Goal: Complete application form

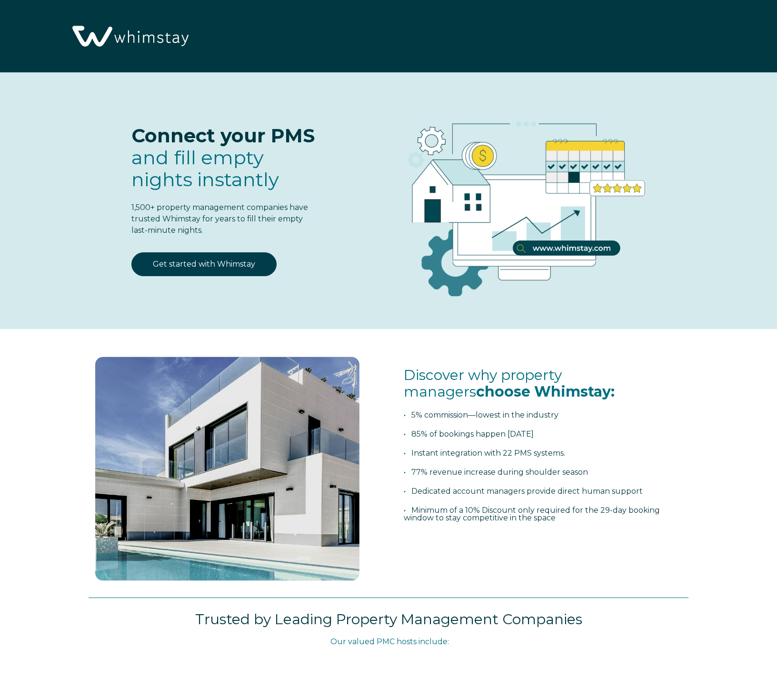
select select "US"
select select "Standard"
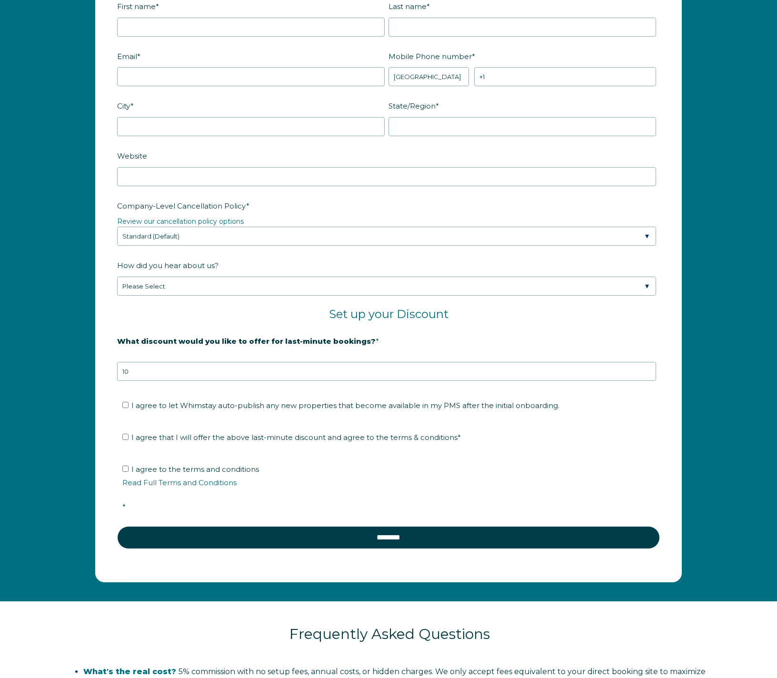
scroll to position [1386, 0]
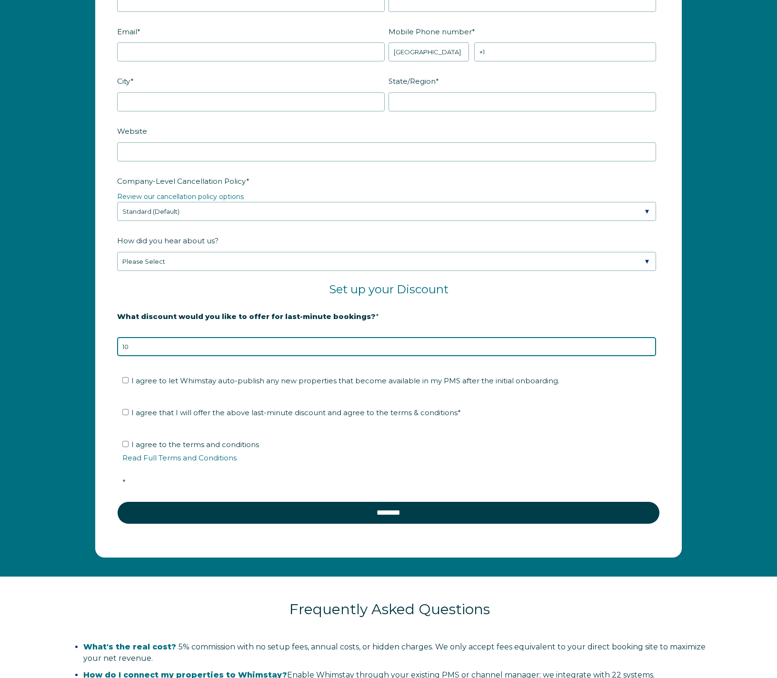
click at [210, 347] on input "10" at bounding box center [386, 346] width 539 height 19
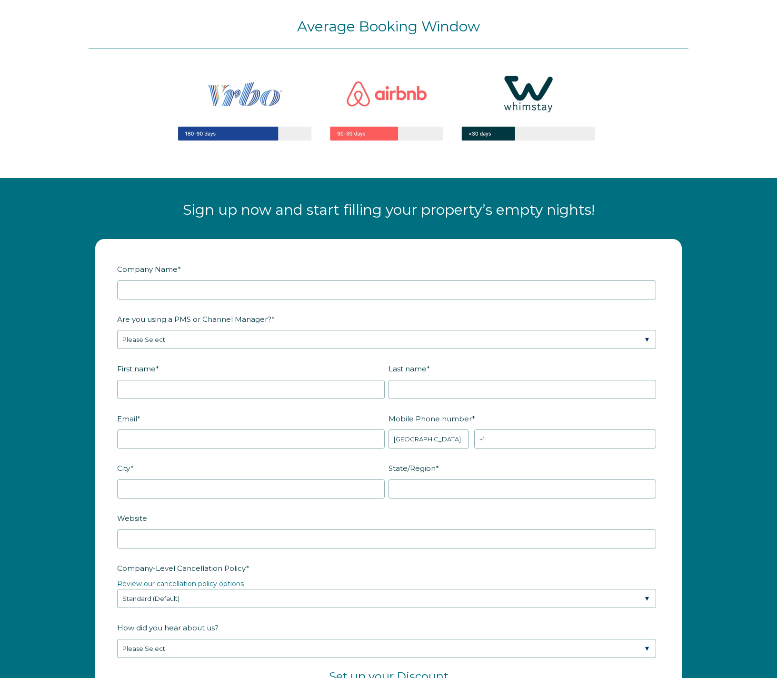
scroll to position [1002, 0]
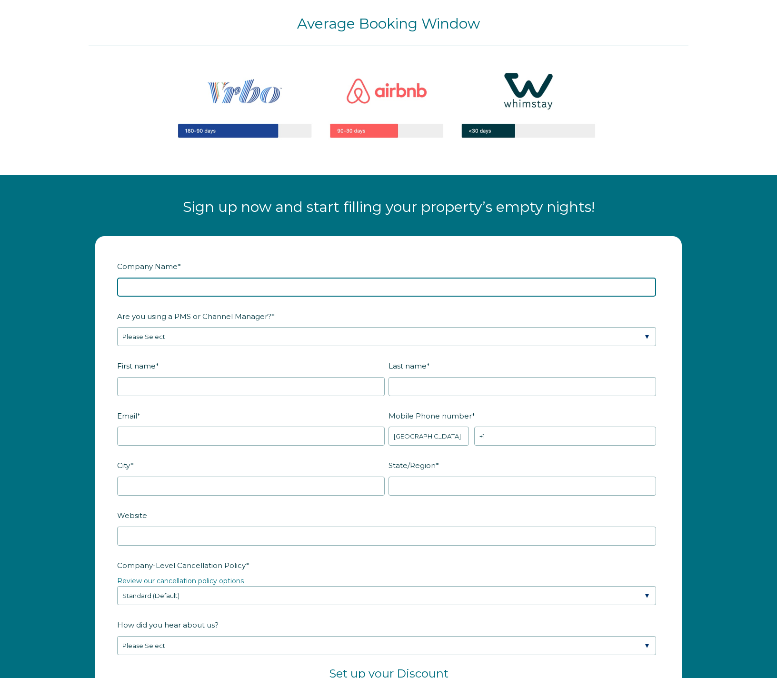
click at [149, 282] on input "Company Name *" at bounding box center [386, 286] width 539 height 19
type input "Sunkasa LLC"
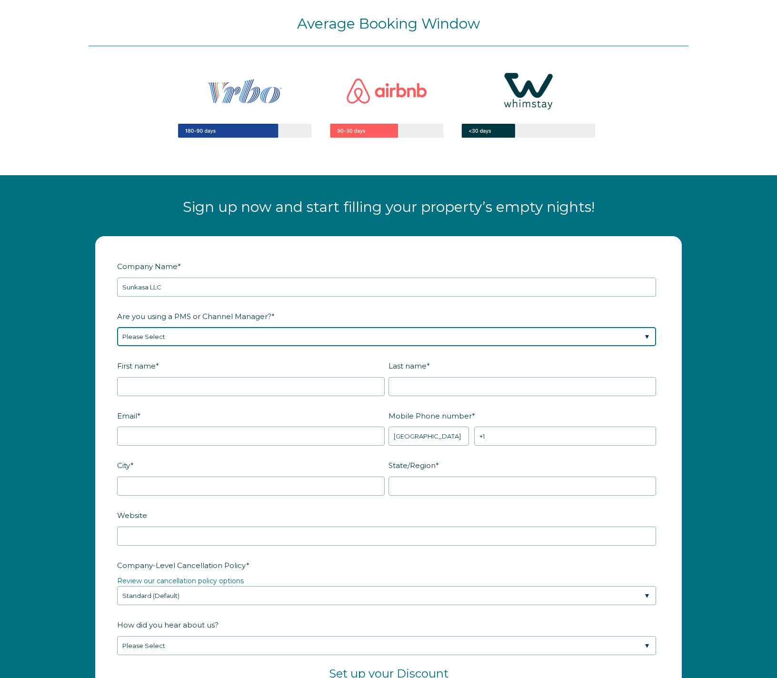
click at [183, 336] on select "Please Select Barefoot BookingPal Boost Brightside CiiRUS Escapia Guesty Hostaw…" at bounding box center [386, 336] width 539 height 19
select select "Hostaway"
click at [117, 327] on select "Please Select Barefoot BookingPal Boost Brightside CiiRUS Escapia Guesty Hostaw…" at bounding box center [386, 336] width 539 height 19
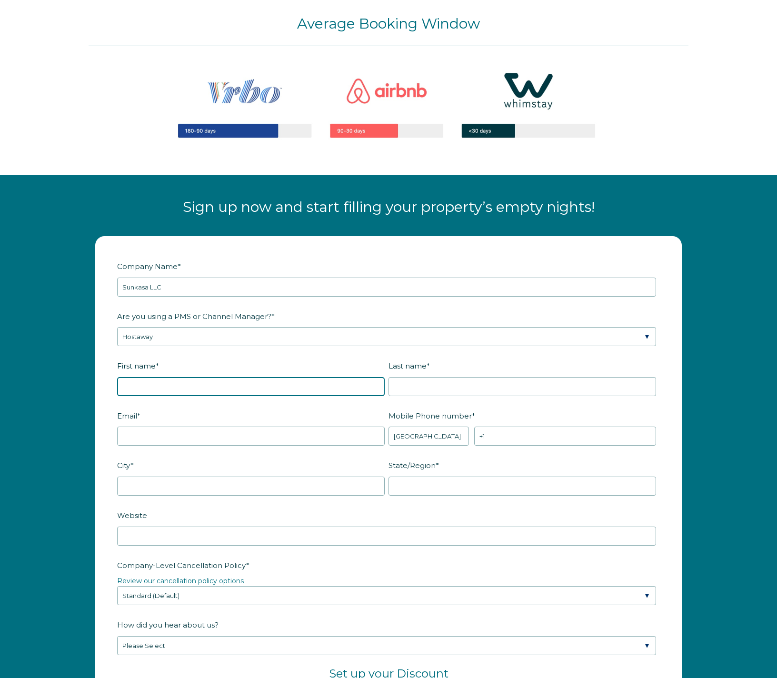
click at [133, 386] on input "First name *" at bounding box center [250, 386] width 267 height 19
type input "[PERSON_NAME]"
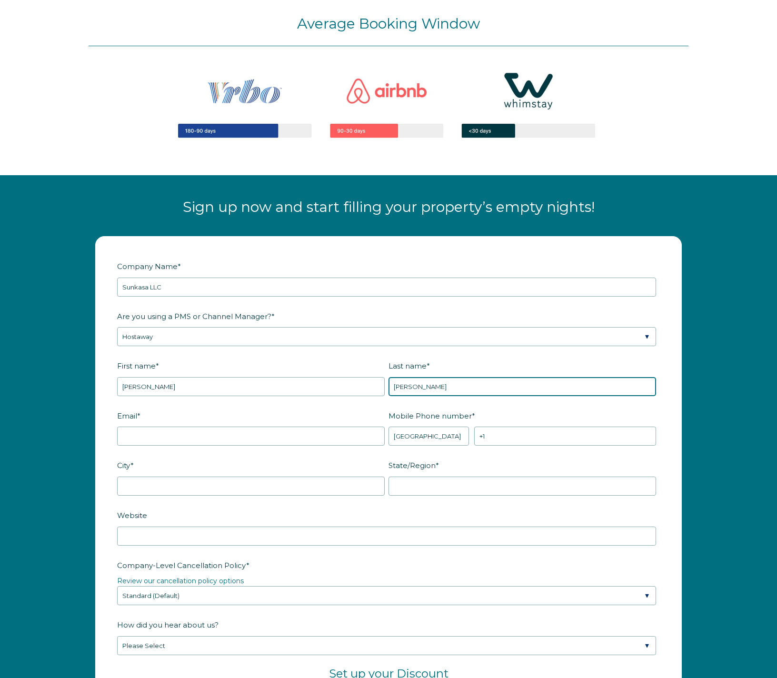
type input "[PERSON_NAME]"
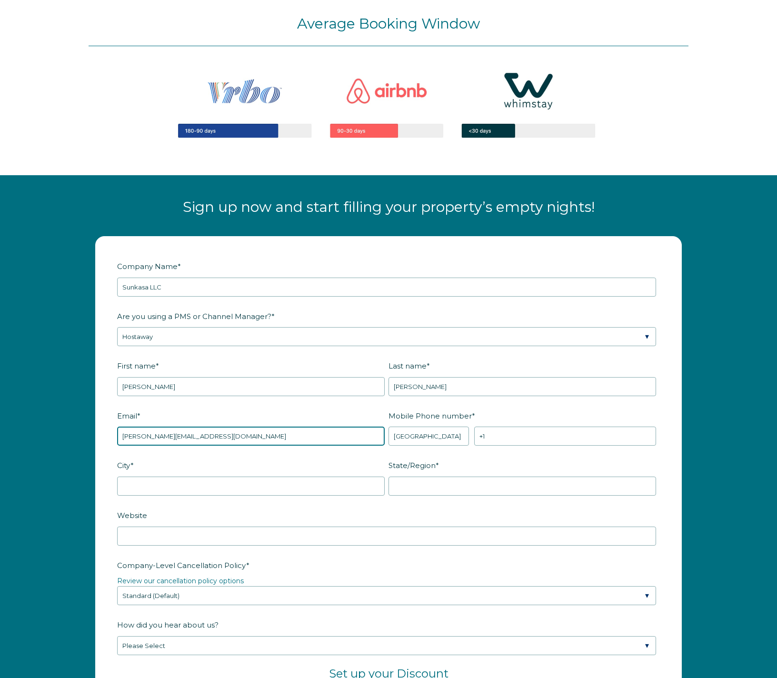
type input "[PERSON_NAME][EMAIL_ADDRESS][DOMAIN_NAME]"
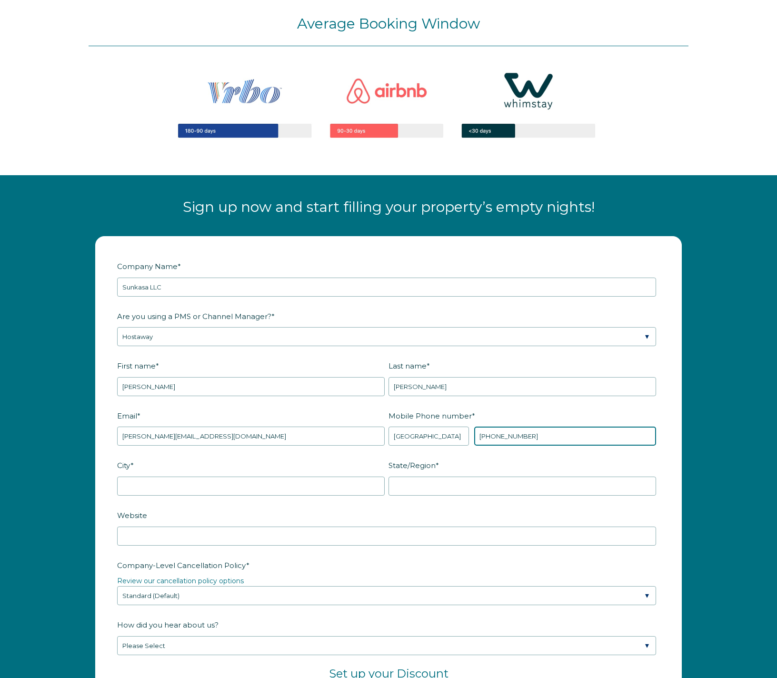
type input "[PHONE_NUMBER]"
